Goal: Task Accomplishment & Management: Use online tool/utility

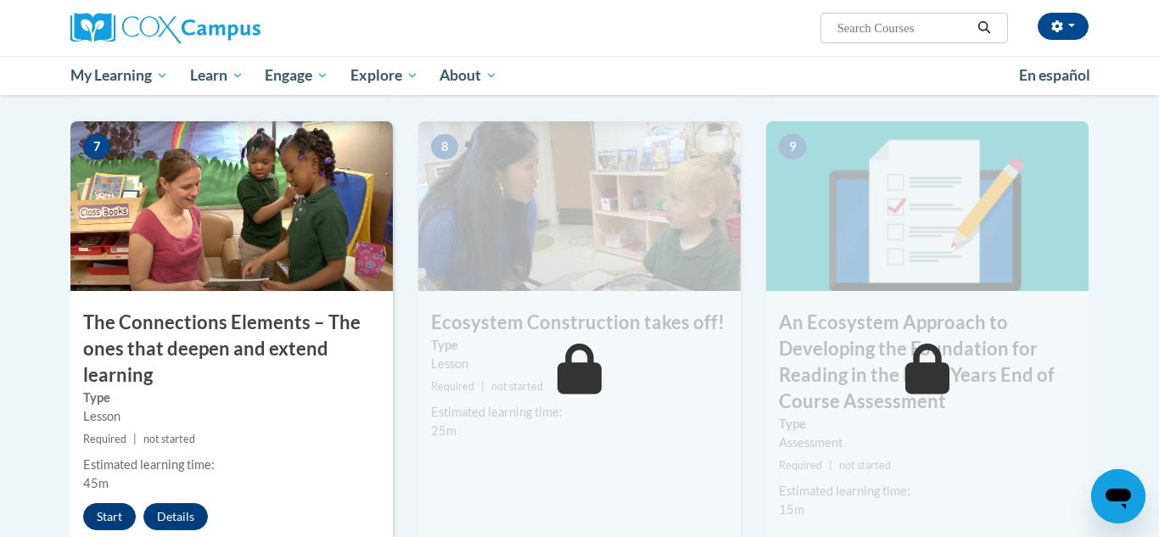
click at [121, 513] on button "Start" at bounding box center [109, 516] width 53 height 27
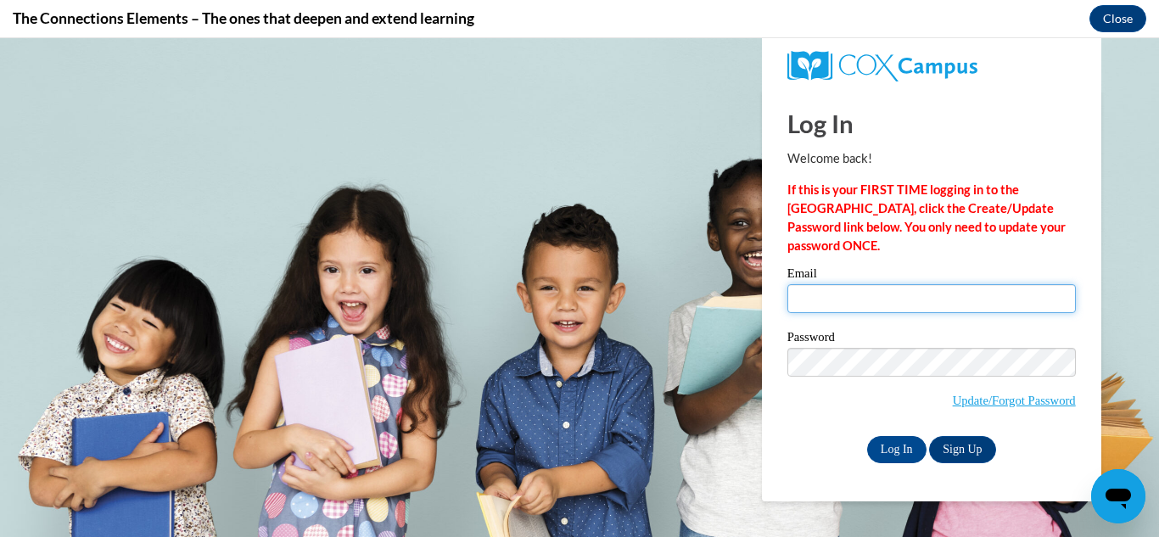
click at [975, 309] on input "Email" at bounding box center [932, 298] width 289 height 29
type input "astinson@grenadak12.com"
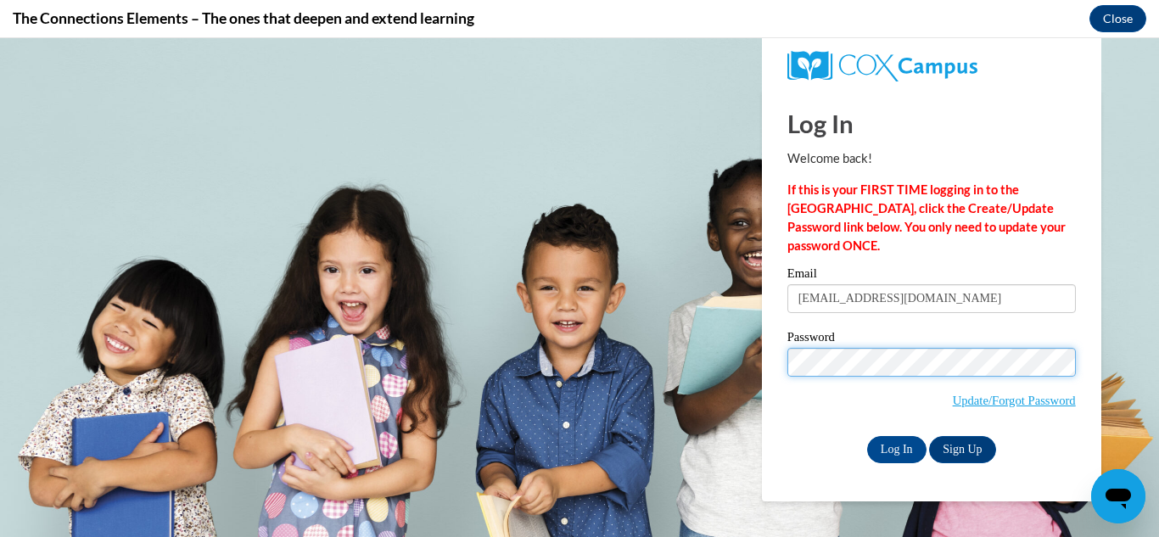
click at [867, 436] on input "Log In" at bounding box center [896, 449] width 59 height 27
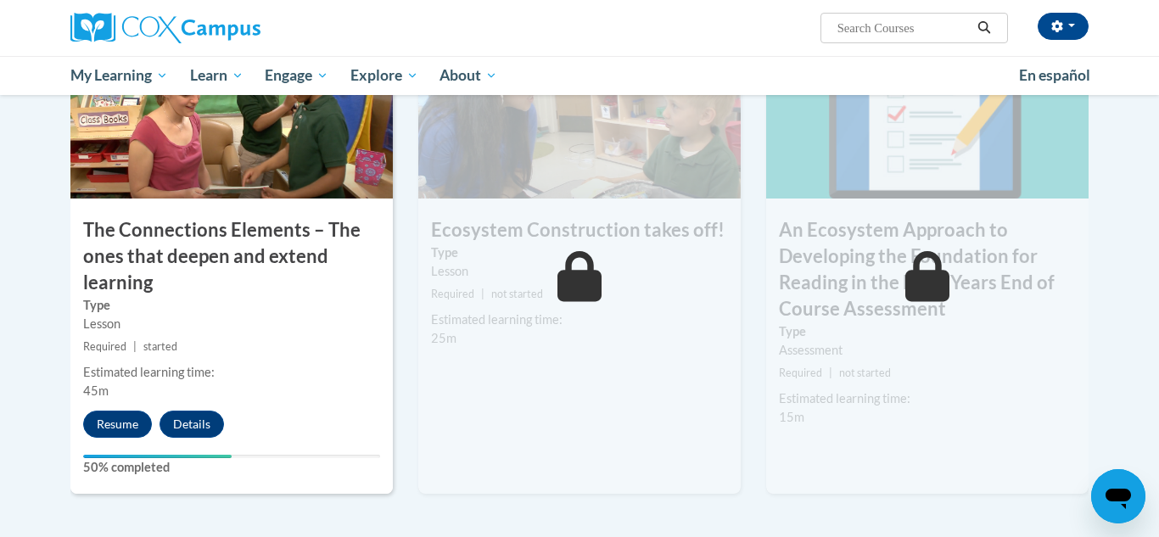
scroll to position [1398, 0]
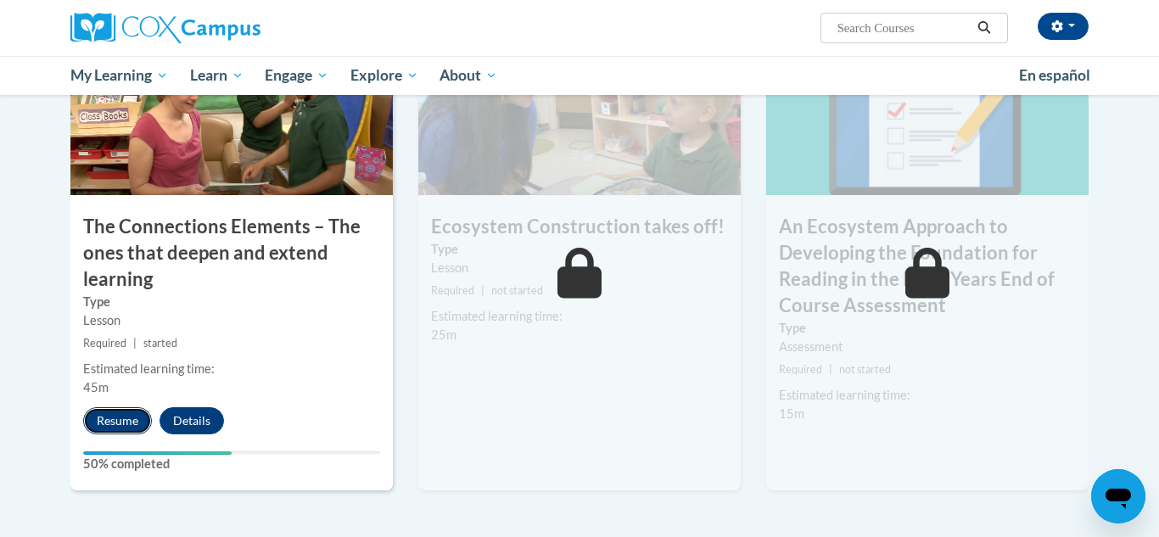
click at [144, 427] on button "Resume" at bounding box center [117, 420] width 69 height 27
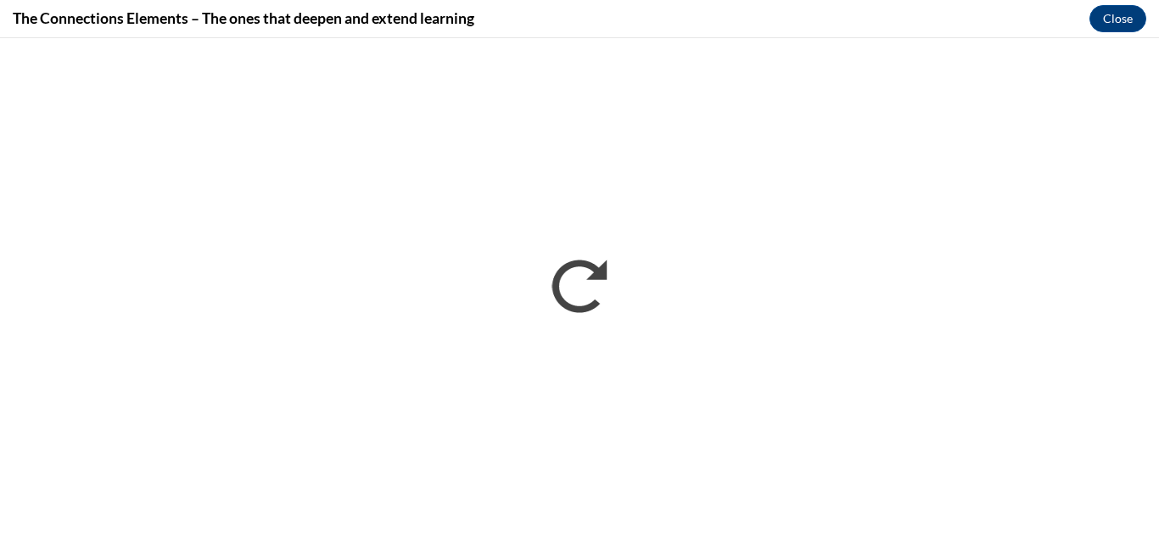
scroll to position [0, 0]
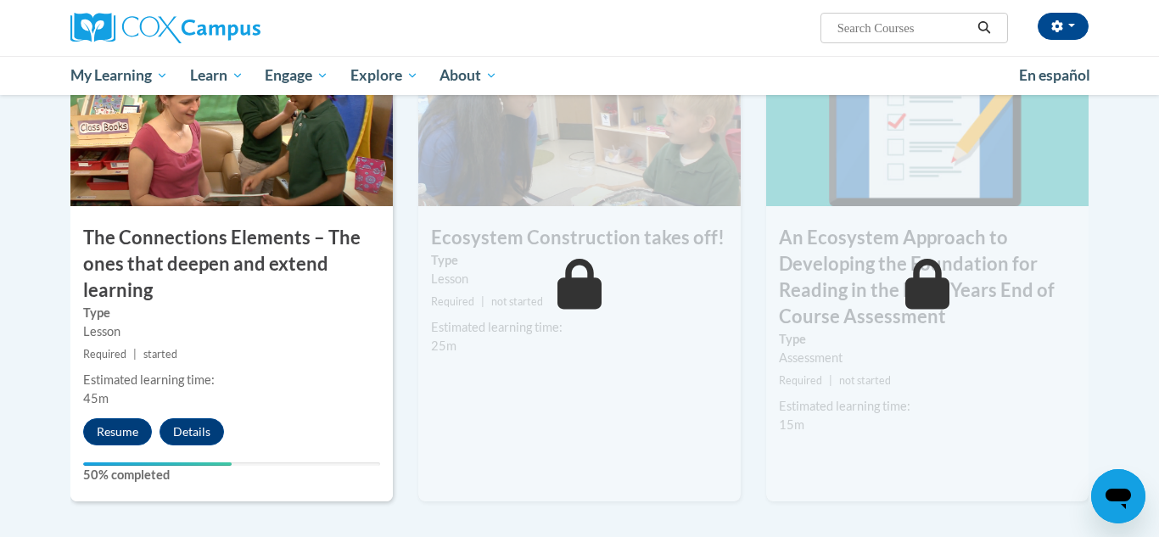
scroll to position [1416, 0]
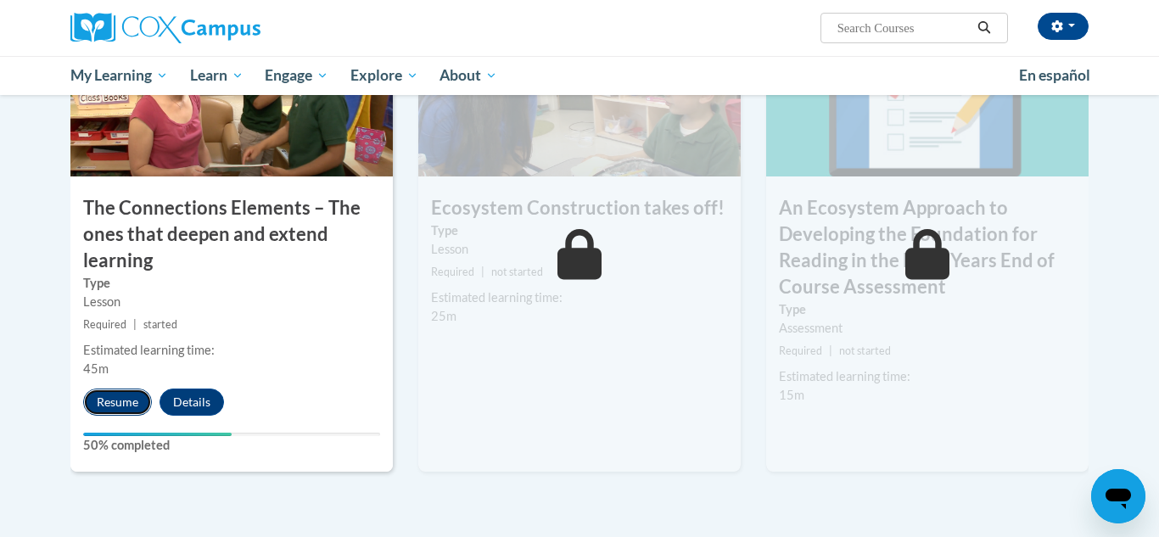
click at [115, 406] on button "Resume" at bounding box center [117, 402] width 69 height 27
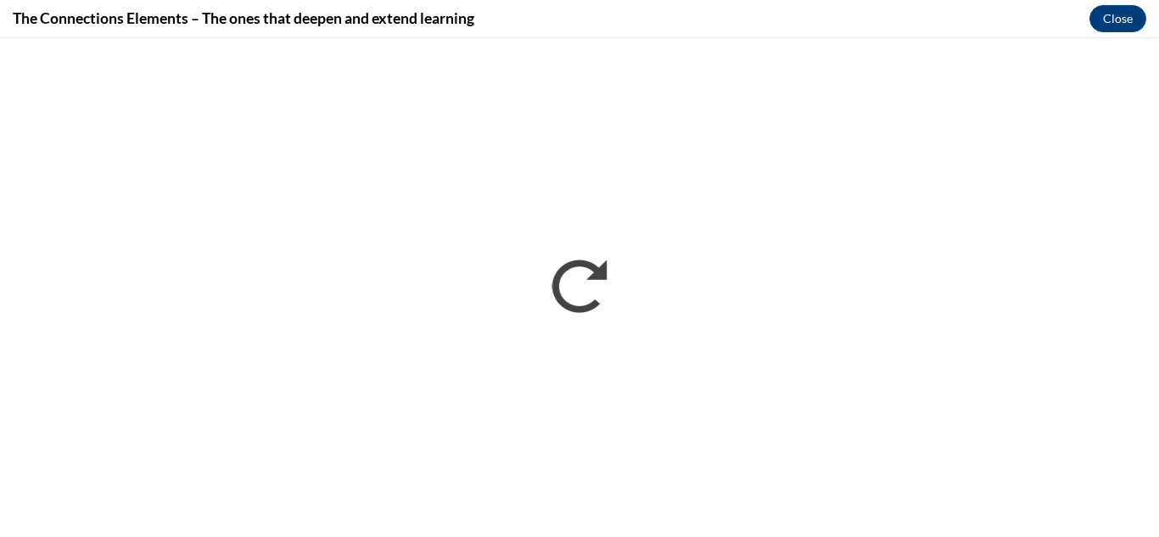
scroll to position [0, 0]
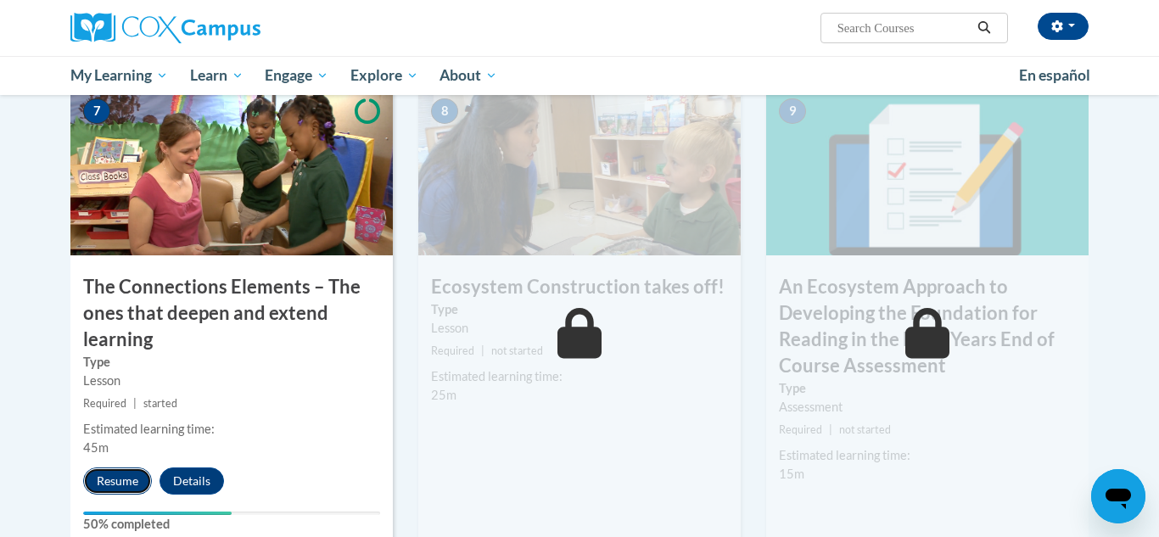
click at [132, 482] on button "Resume" at bounding box center [117, 481] width 69 height 27
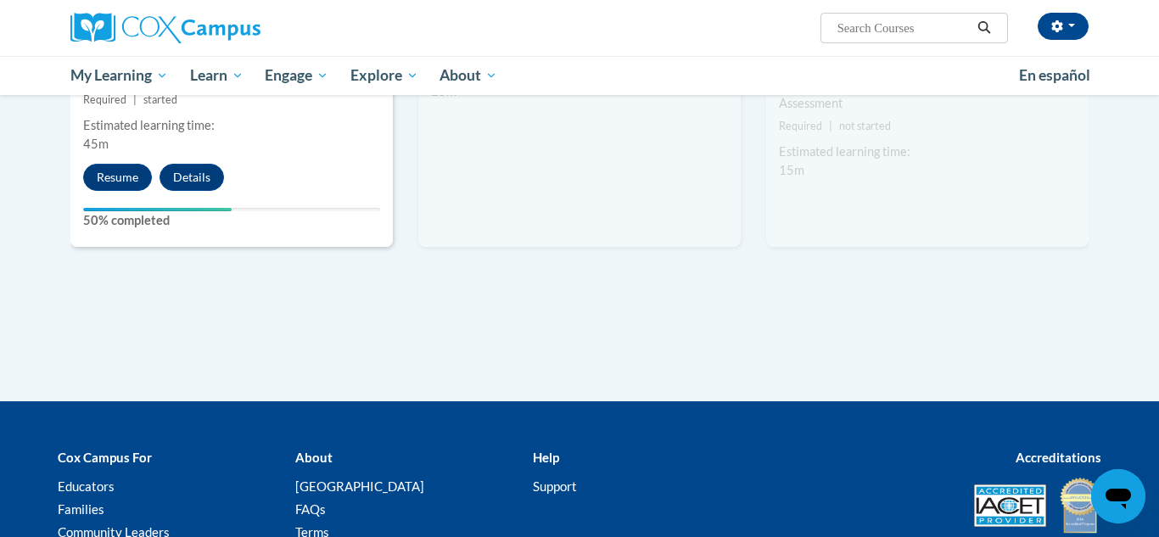
scroll to position [1373, 0]
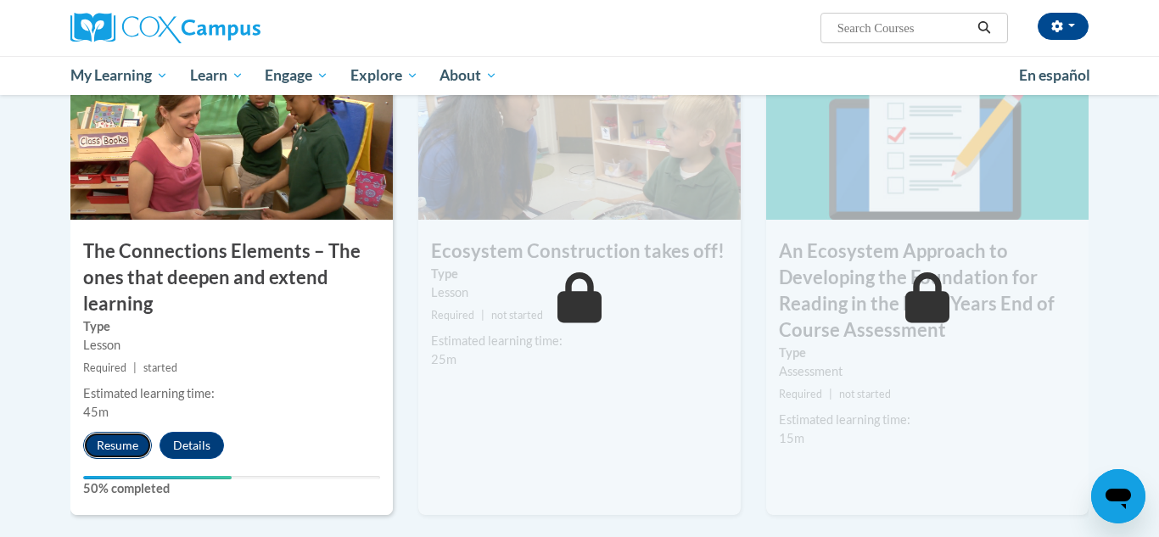
click at [113, 449] on button "Resume" at bounding box center [117, 445] width 69 height 27
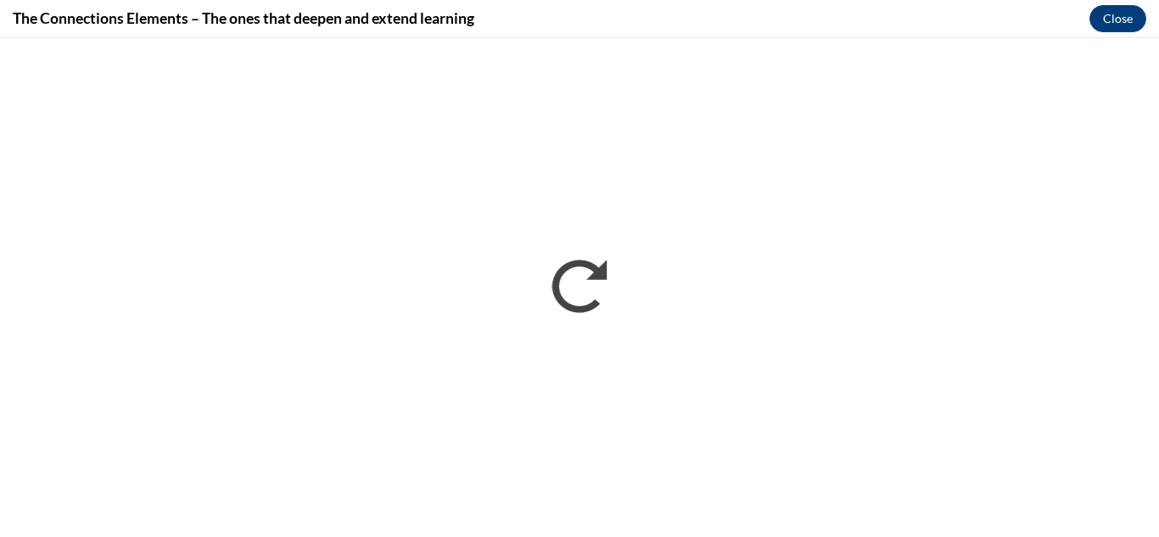
scroll to position [0, 0]
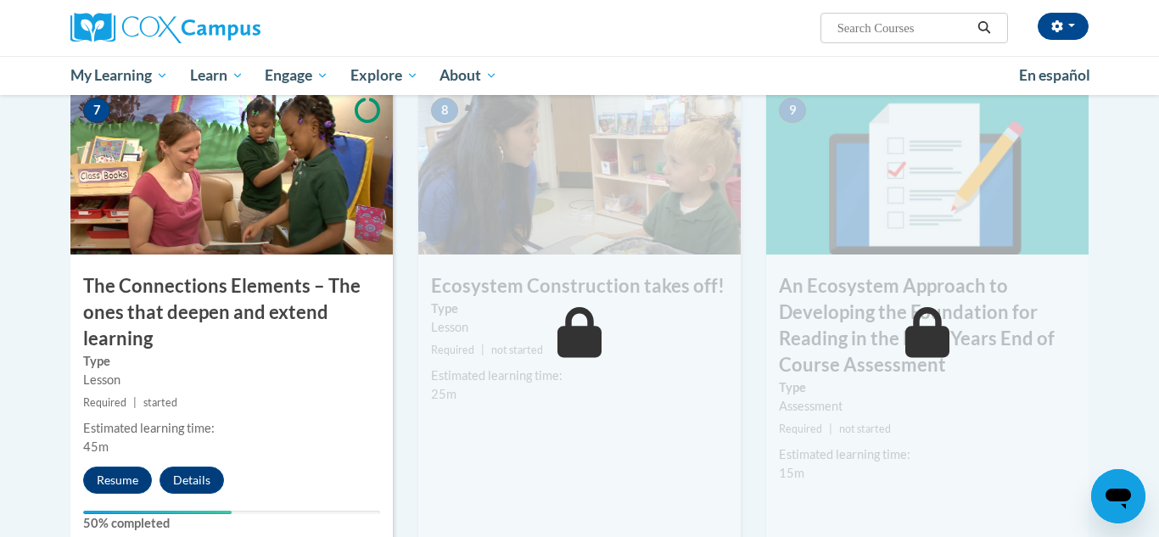
scroll to position [1573, 0]
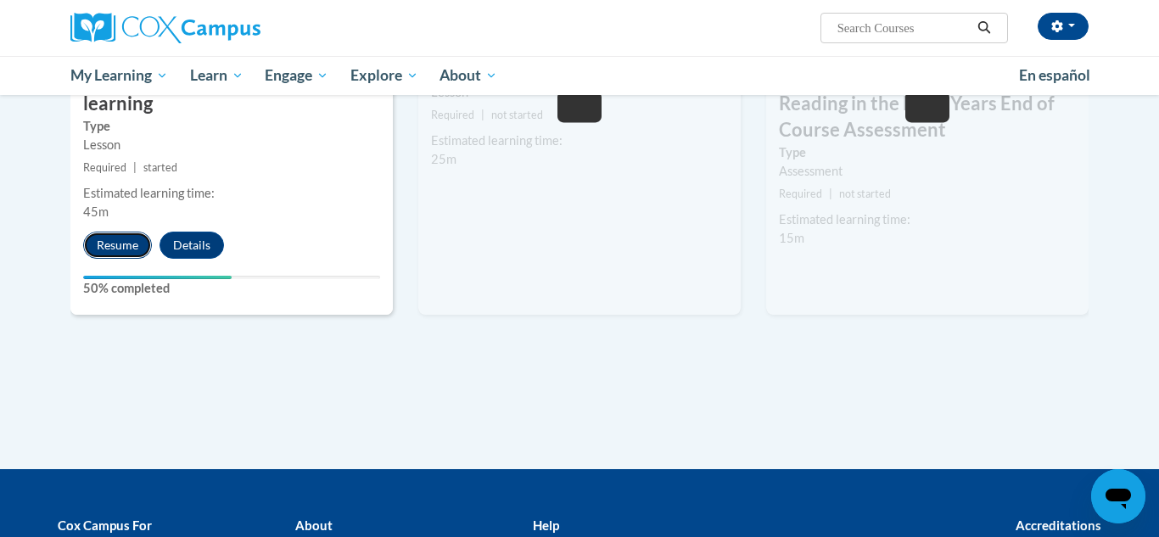
click at [132, 238] on button "Resume" at bounding box center [117, 245] width 69 height 27
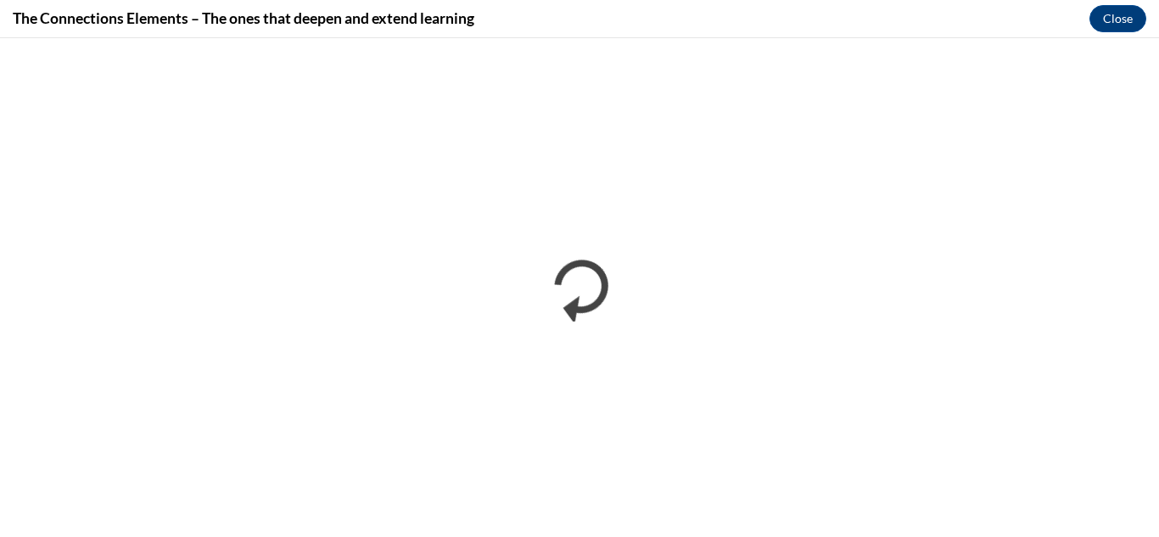
scroll to position [0, 0]
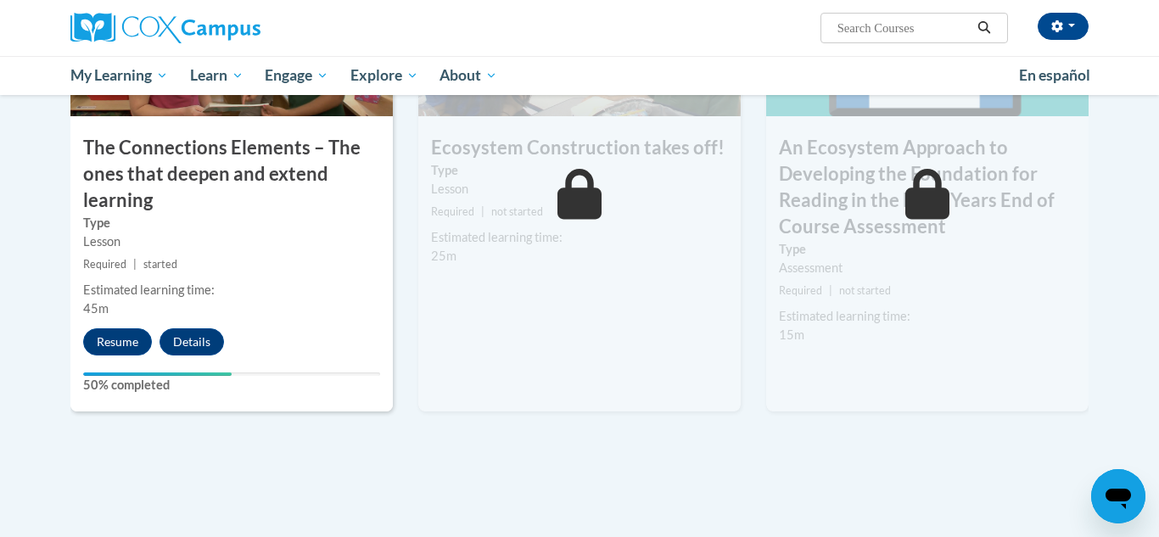
scroll to position [1473, 0]
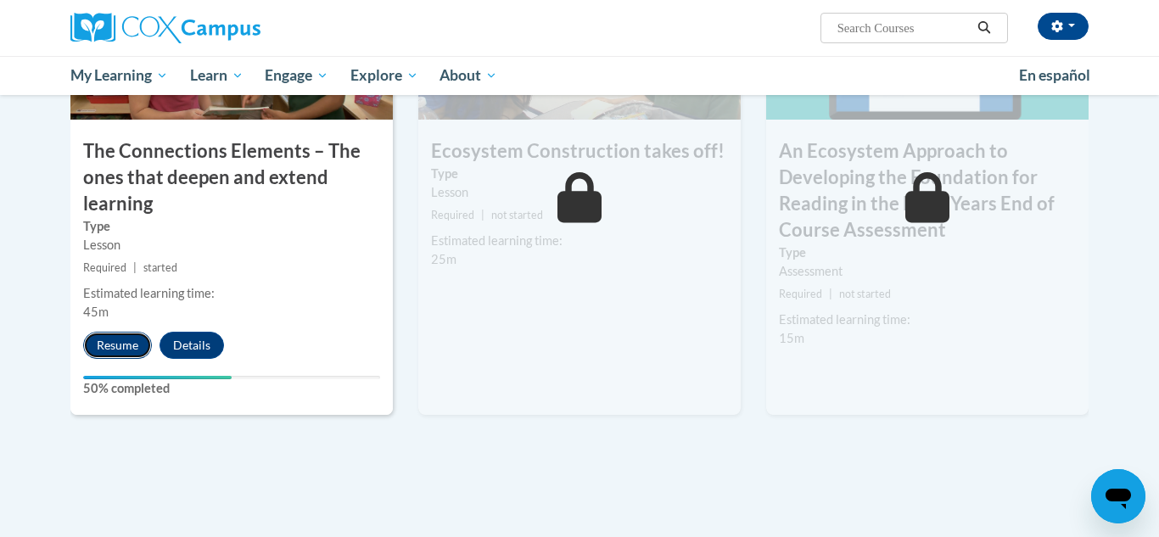
click at [109, 338] on button "Resume" at bounding box center [117, 345] width 69 height 27
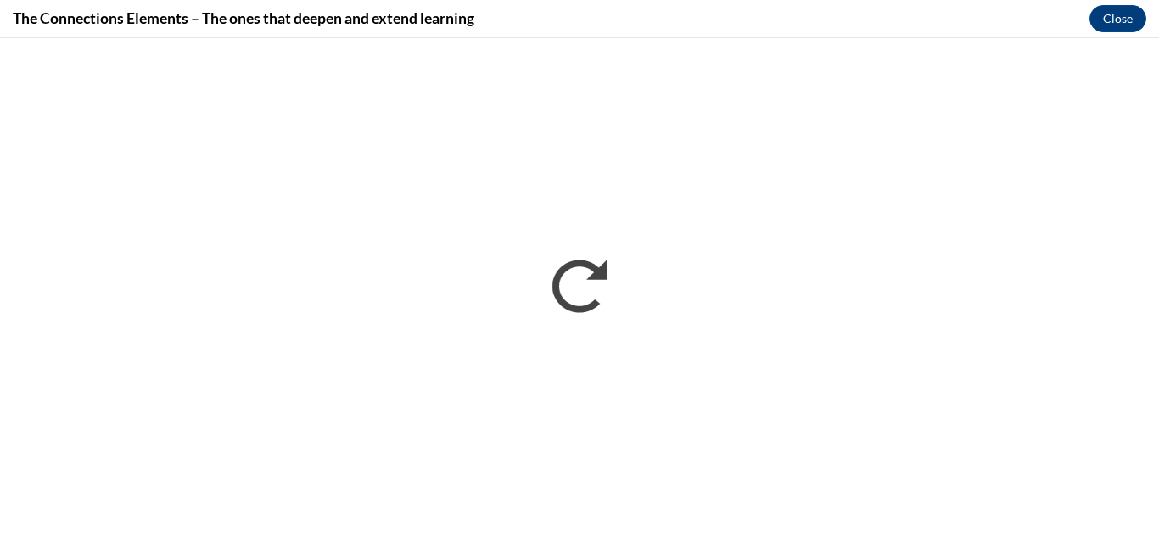
scroll to position [0, 0]
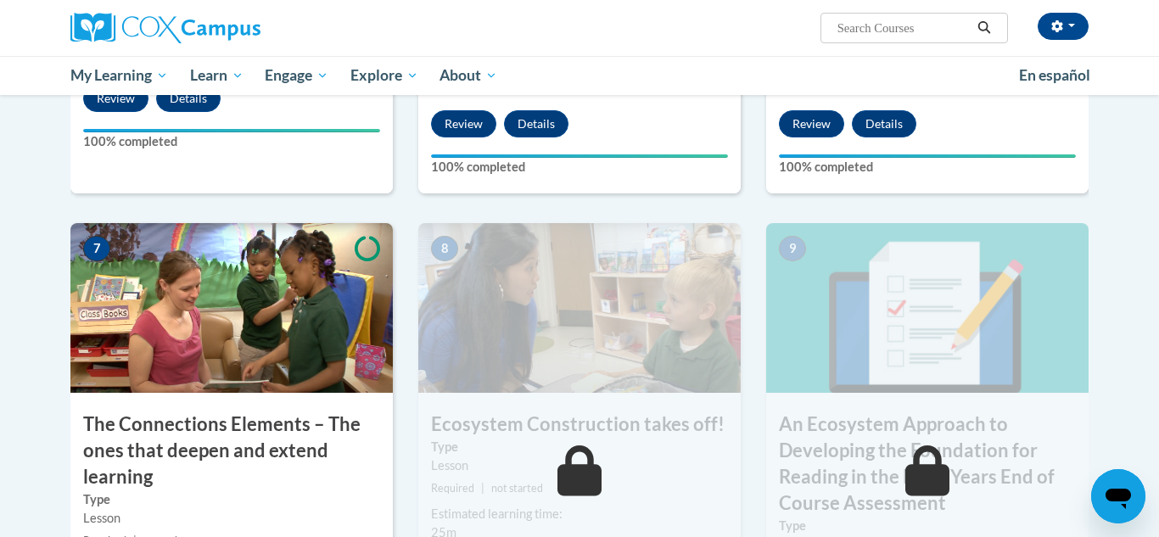
scroll to position [1328, 0]
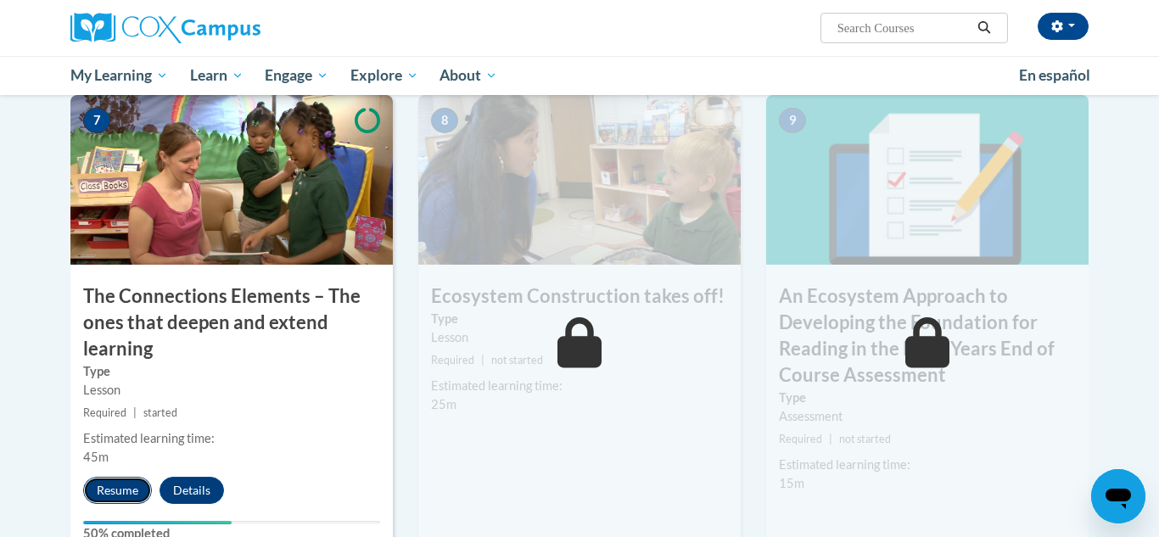
click at [118, 494] on button "Resume" at bounding box center [117, 490] width 69 height 27
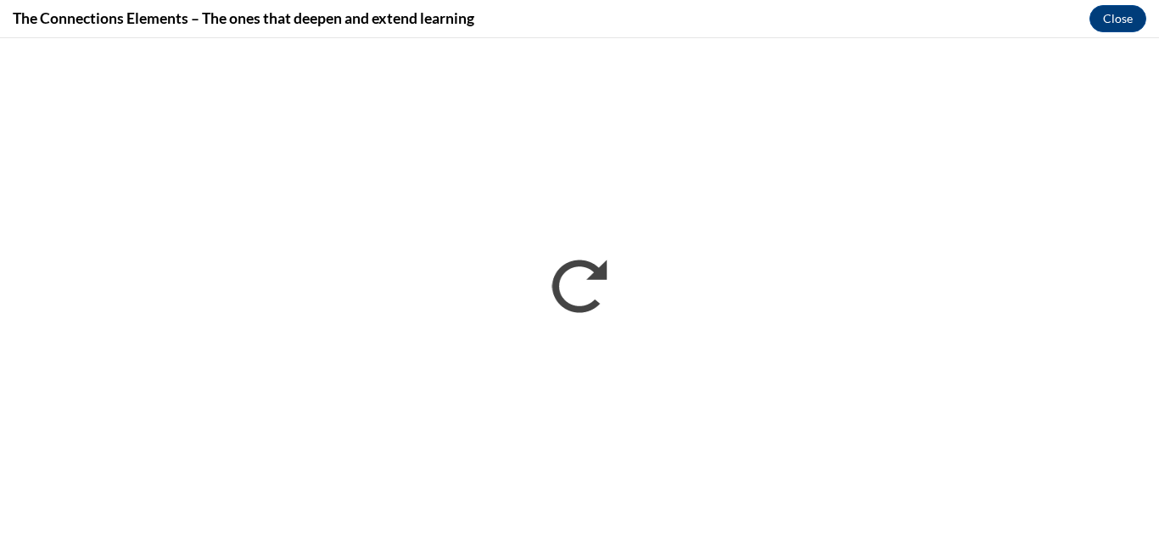
scroll to position [0, 0]
